Goal: Transaction & Acquisition: Purchase product/service

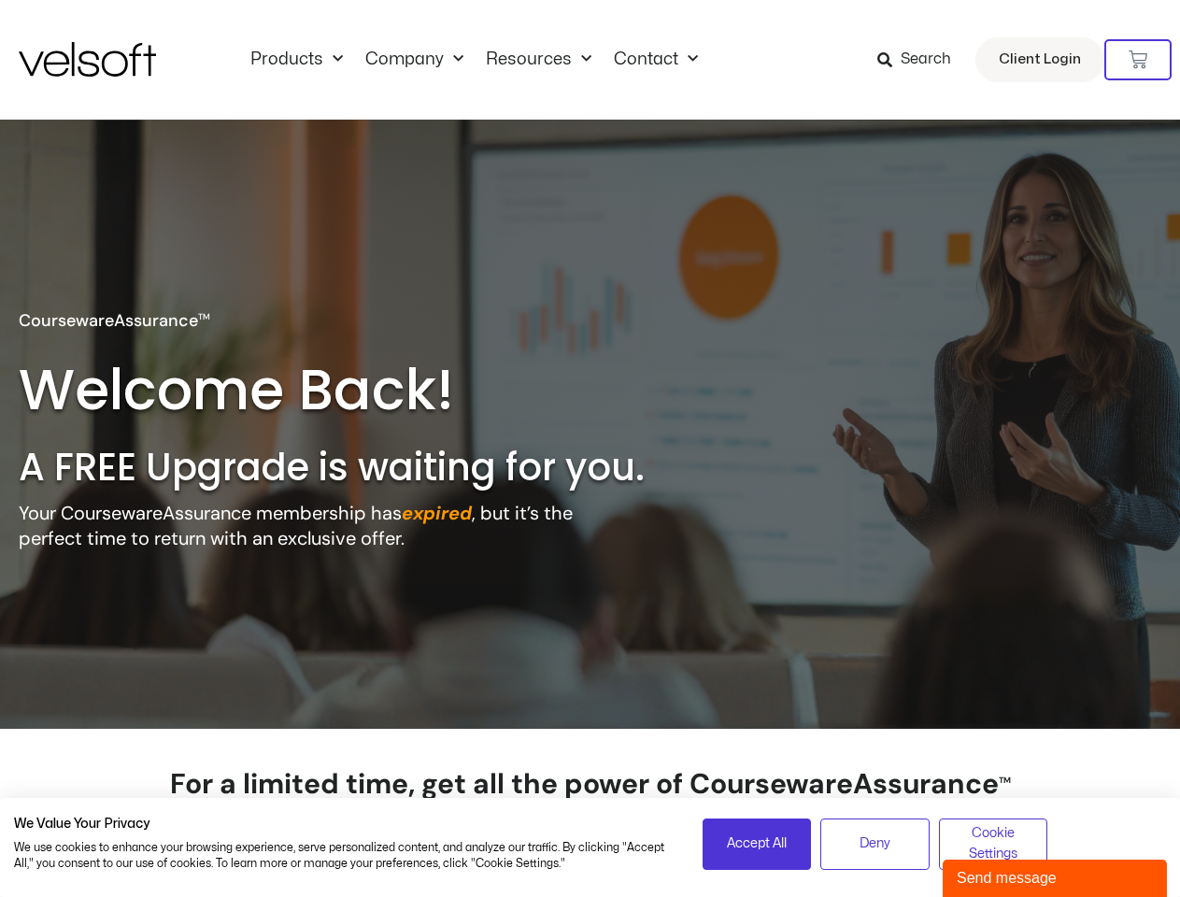
click at [590, 448] on h2 "A FREE Upgrade is waiting for you." at bounding box center [371, 467] width 704 height 49
click at [1138, 60] on icon at bounding box center [1138, 59] width 19 height 19
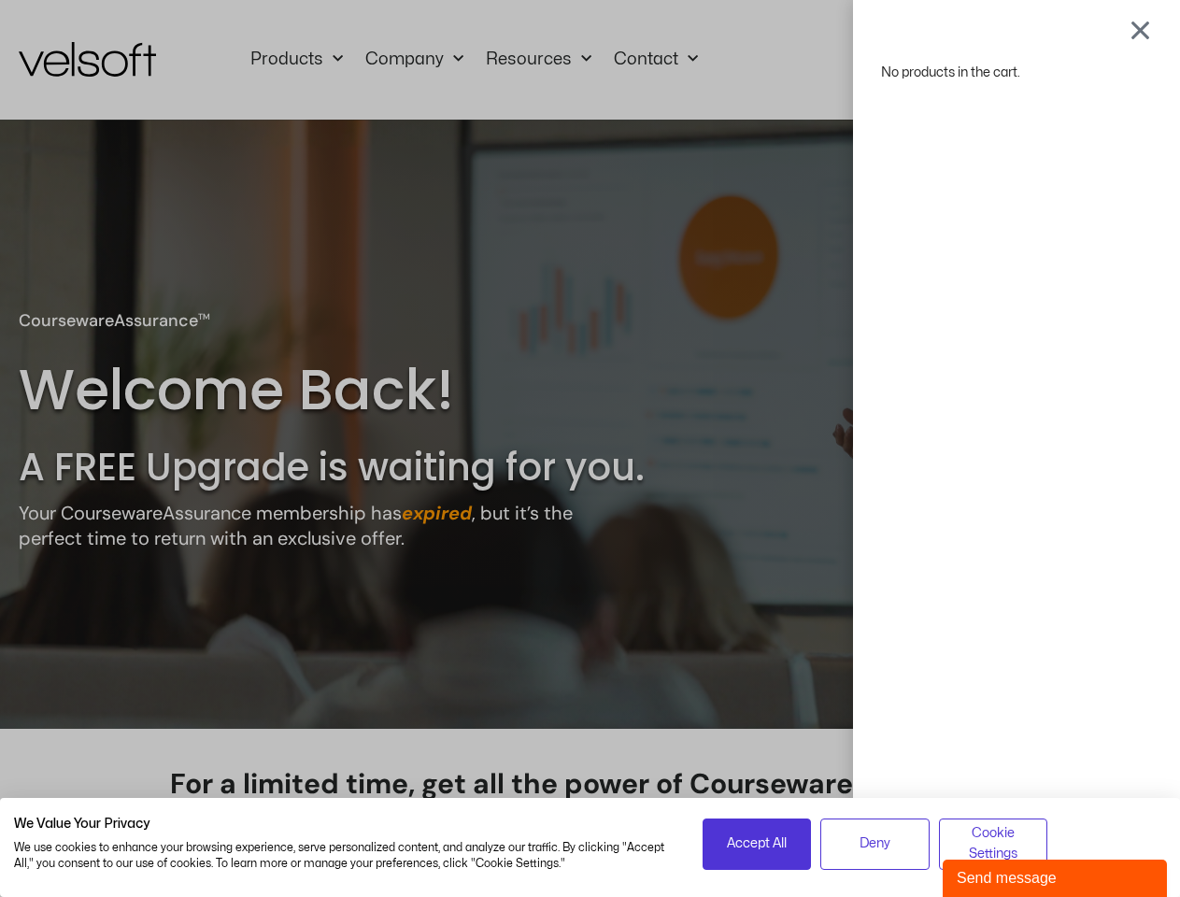
click at [757, 844] on span "Accept All" at bounding box center [757, 843] width 60 height 21
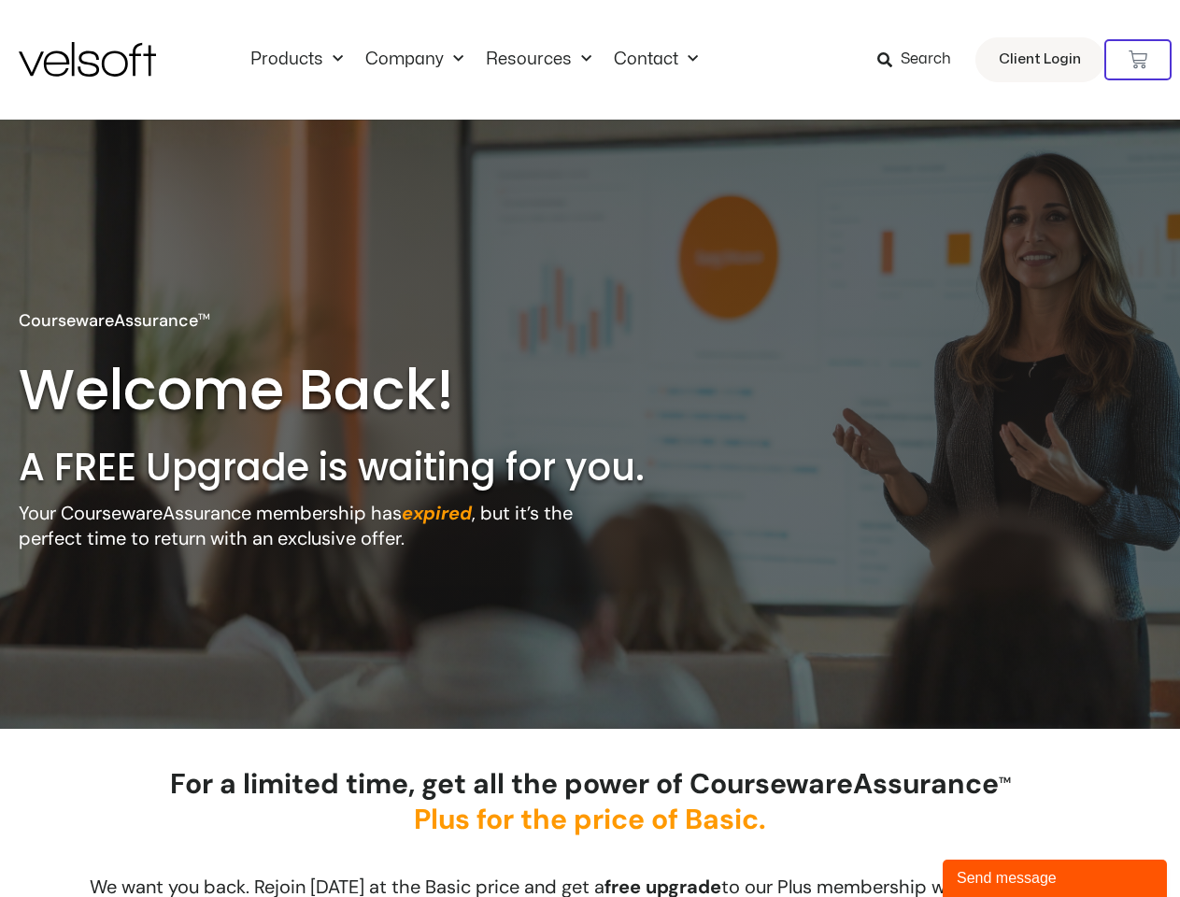
click at [590, 448] on div "No products in the cart." at bounding box center [590, 448] width 0 height 0
click at [993, 844] on div "For a limited time, get all the power of CoursewareAssurance TM Plus for the pr…" at bounding box center [590, 815] width 953 height 99
click at [1055, 878] on div "Send message" at bounding box center [1055, 878] width 196 height 22
